Goal: Information Seeking & Learning: Learn about a topic

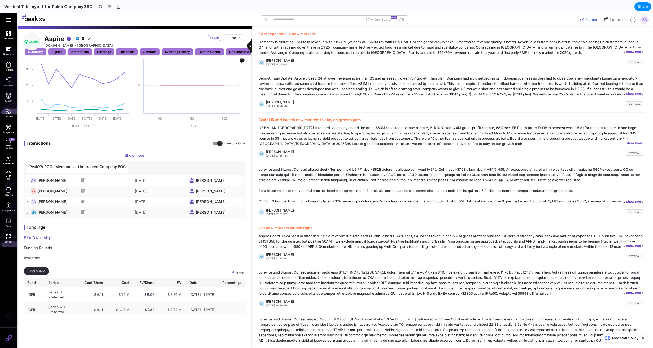
scroll to position [217, 0]
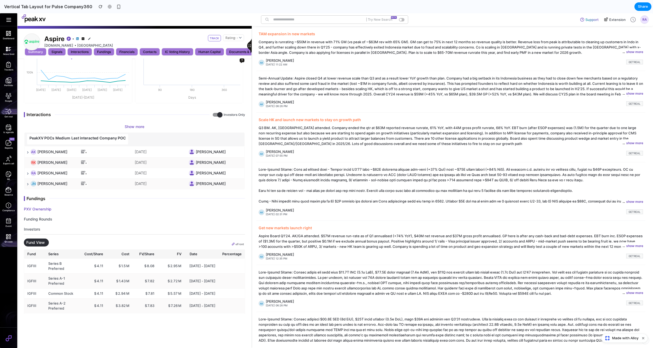
click at [44, 220] on button "Funding Rounds" at bounding box center [72, 219] width 96 height 10
click at [32, 230] on button "Investors" at bounding box center [72, 230] width 96 height 10
click at [39, 212] on button "PXV Ownership" at bounding box center [72, 209] width 96 height 10
click at [39, 204] on button "PXV Ownership" at bounding box center [72, 209] width 96 height 10
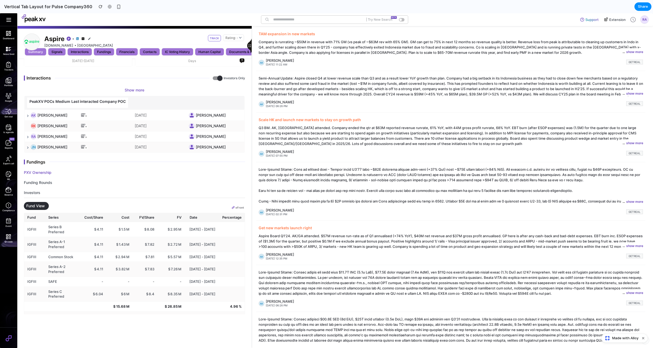
scroll to position [0, 0]
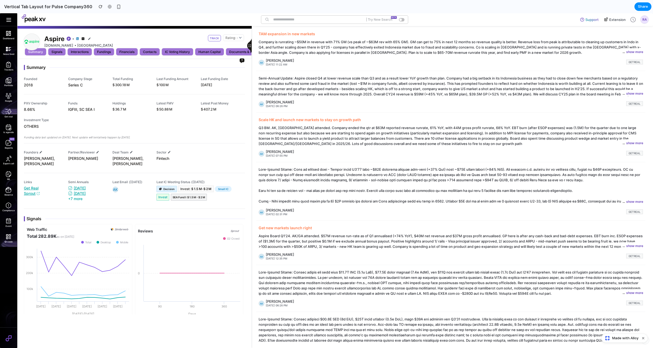
click at [60, 48] on div "Aspire [DOMAIN_NAME] [GEOGRAPHIC_DATA]" at bounding box center [101, 42] width 114 height 14
click at [58, 51] on div "Signals" at bounding box center [56, 51] width 17 height 7
click at [78, 51] on div "Interactions" at bounding box center [80, 51] width 24 height 7
drag, startPoint x: 105, startPoint y: 52, endPoint x: 140, endPoint y: 54, distance: 34.8
click at [105, 52] on div "Fundings" at bounding box center [104, 51] width 20 height 7
